Goal: Information Seeking & Learning: Learn about a topic

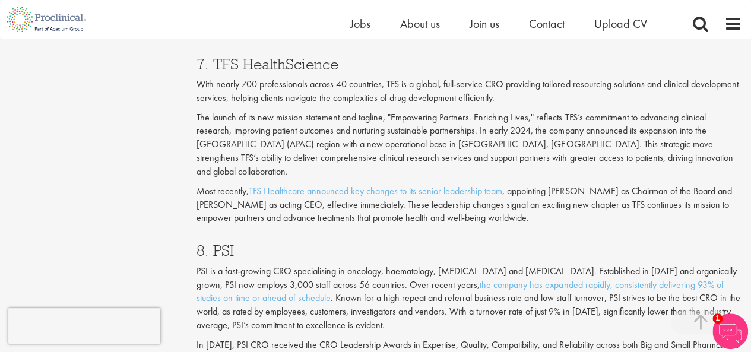
scroll to position [2158, 0]
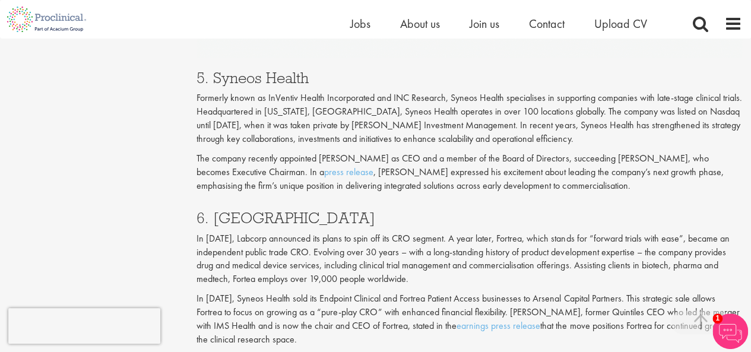
drag, startPoint x: 217, startPoint y: 302, endPoint x: 390, endPoint y: 299, distance: 172.8
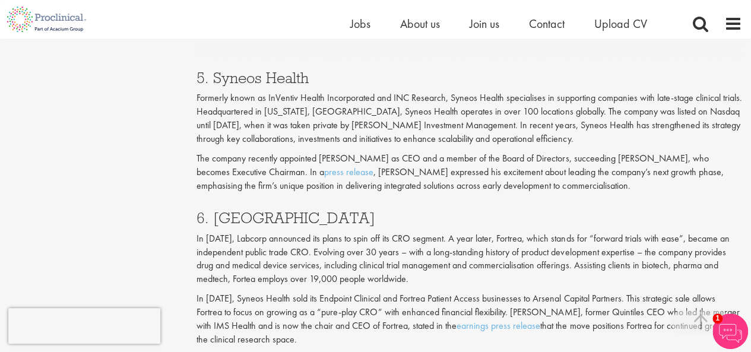
drag, startPoint x: 209, startPoint y: 302, endPoint x: 385, endPoint y: 306, distance: 175.8
copy h3 "TFS HealthScience"
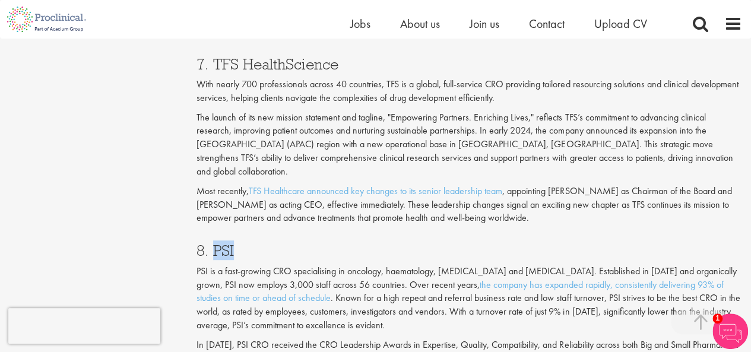
drag, startPoint x: 214, startPoint y: 166, endPoint x: 293, endPoint y: 164, distance: 79.0
click at [293, 243] on h3 "8. PSI" at bounding box center [470, 250] width 546 height 15
copy h3 "PSI"
drag, startPoint x: 214, startPoint y: 322, endPoint x: 284, endPoint y: 322, distance: 69.5
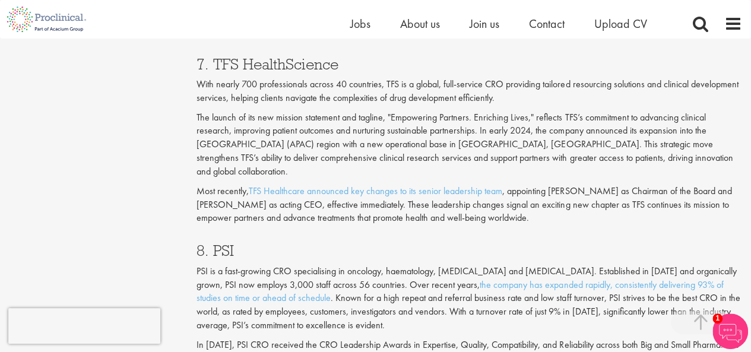
copy h3 "Ergomed"
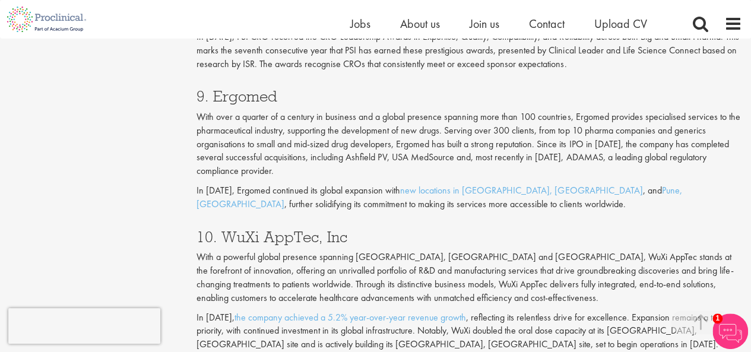
click at [303, 229] on h3 "10. WuXi AppTec, Inc" at bounding box center [470, 236] width 546 height 15
copy div "10. WuXi AppTec, Inc"
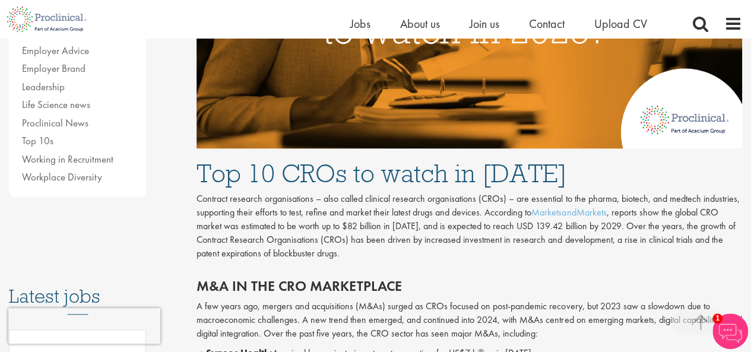
scroll to position [341, 0]
